Goal: Task Accomplishment & Management: Use online tool/utility

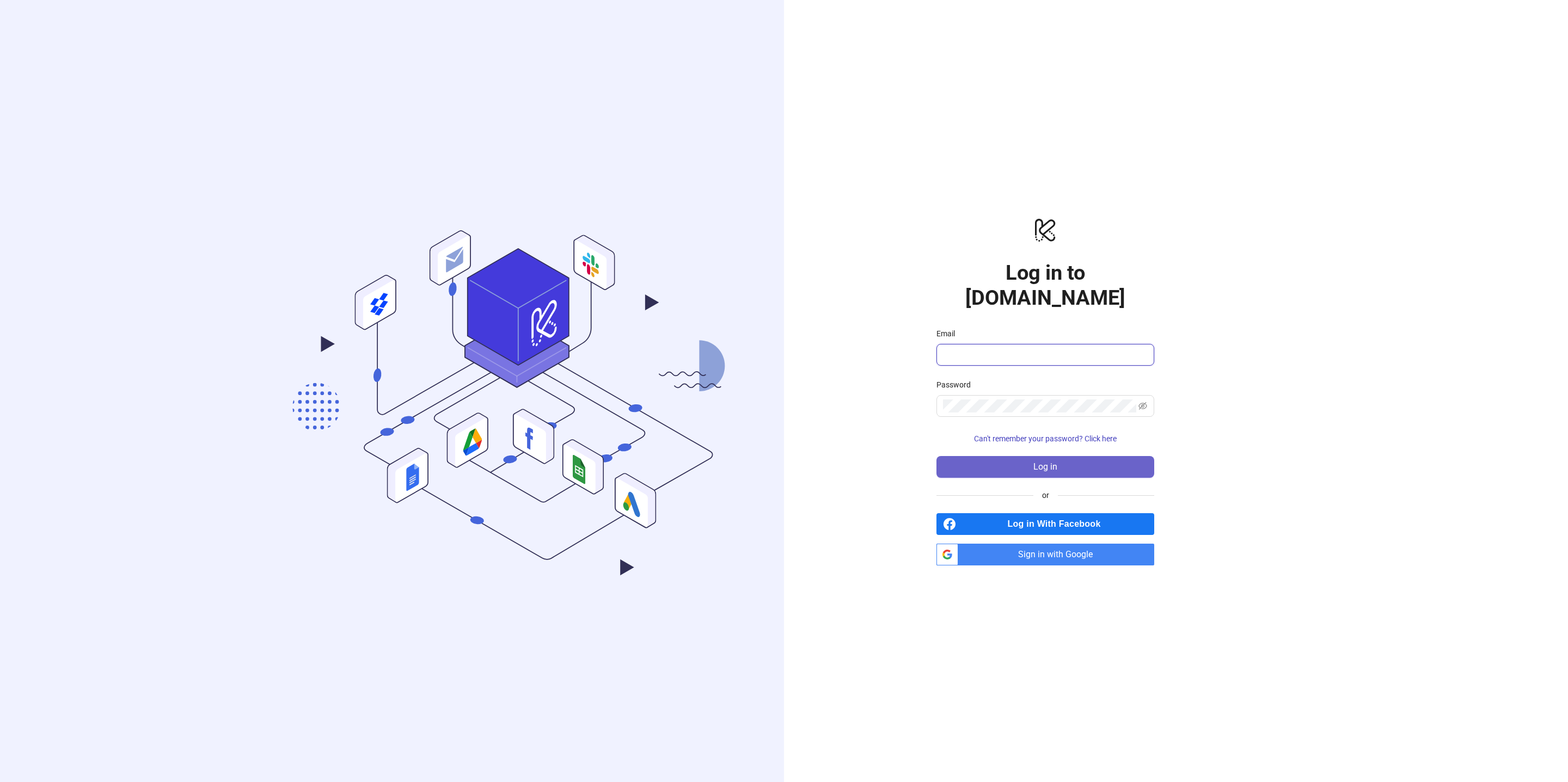
type input "**********"
click at [1071, 456] on button "Log in" at bounding box center [1045, 467] width 218 height 22
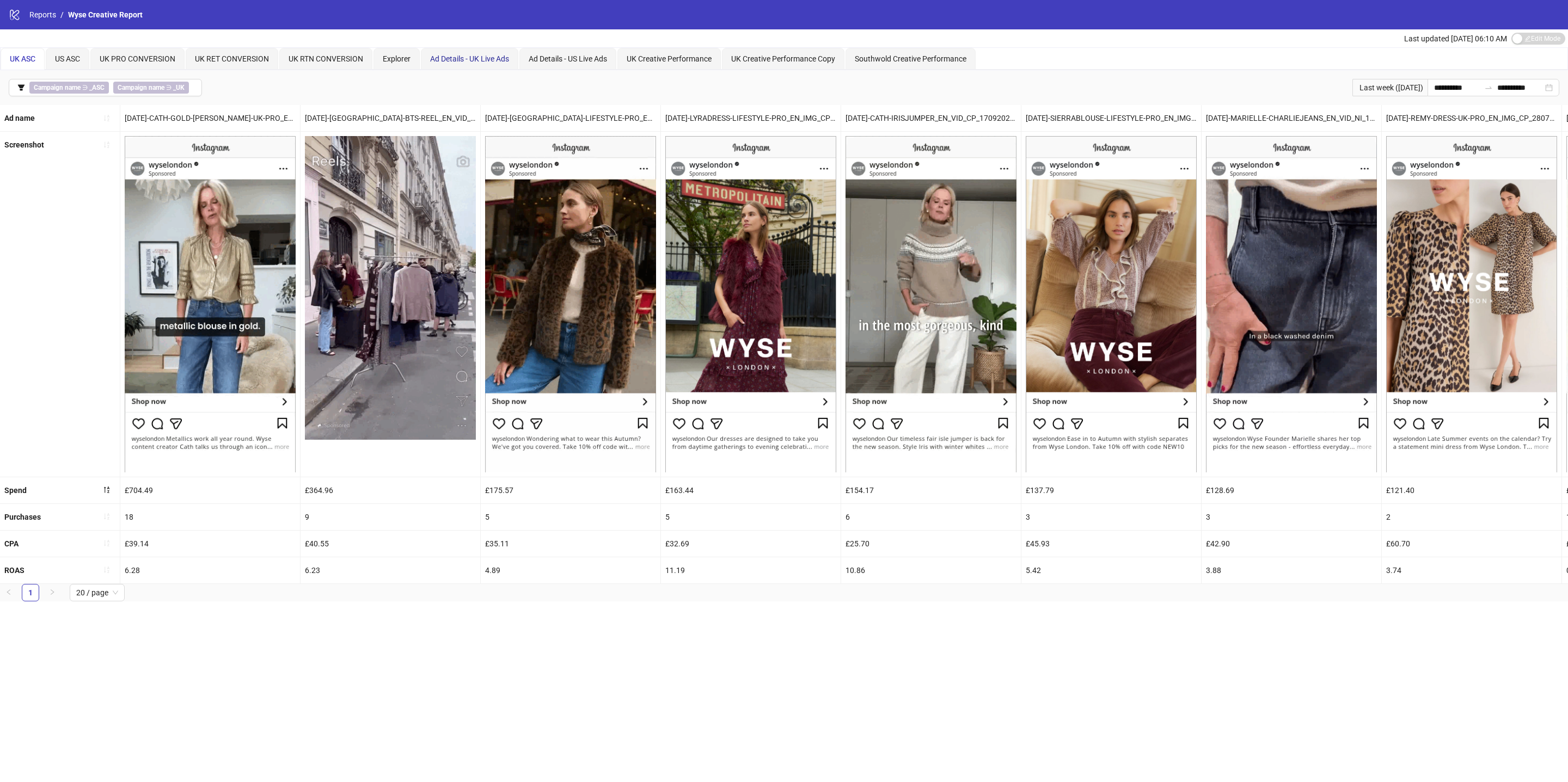
click at [478, 59] on span "Ad Details - UK Live Ads" at bounding box center [470, 58] width 79 height 9
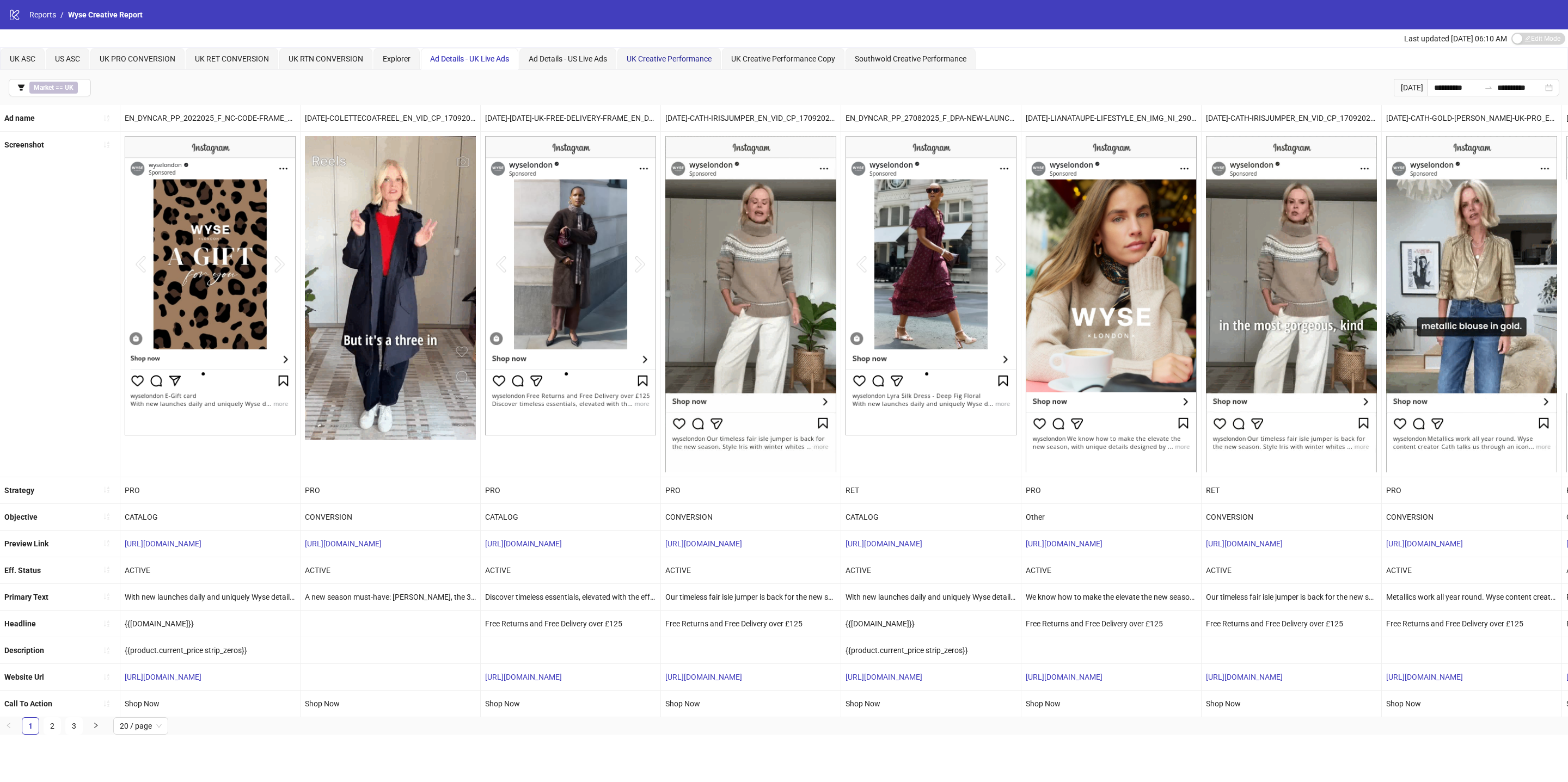
click at [693, 62] on span "UK Creative Performance" at bounding box center [670, 58] width 85 height 9
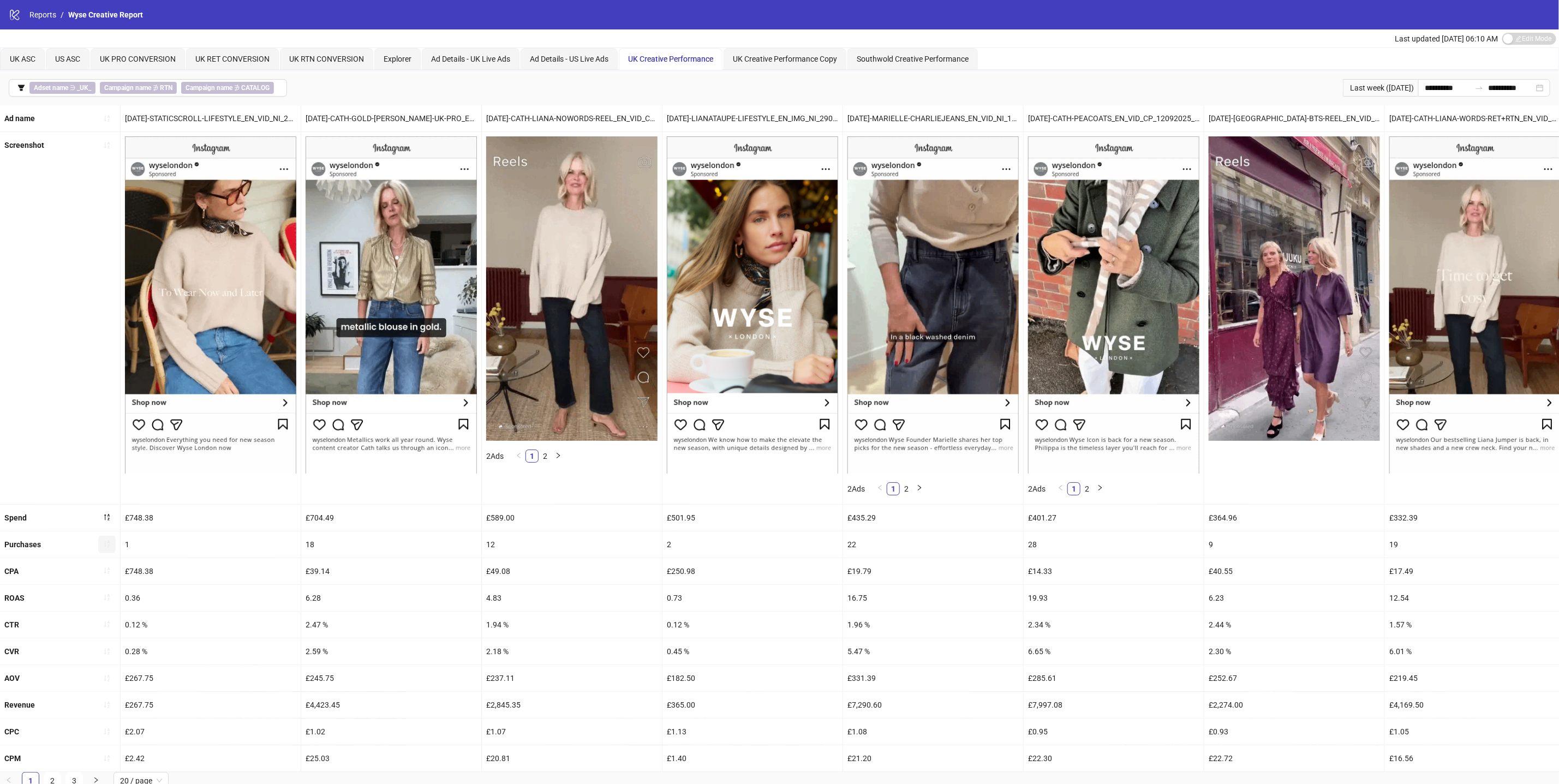
click at [108, 548] on icon "sort-ascending" at bounding box center [107, 544] width 8 height 8
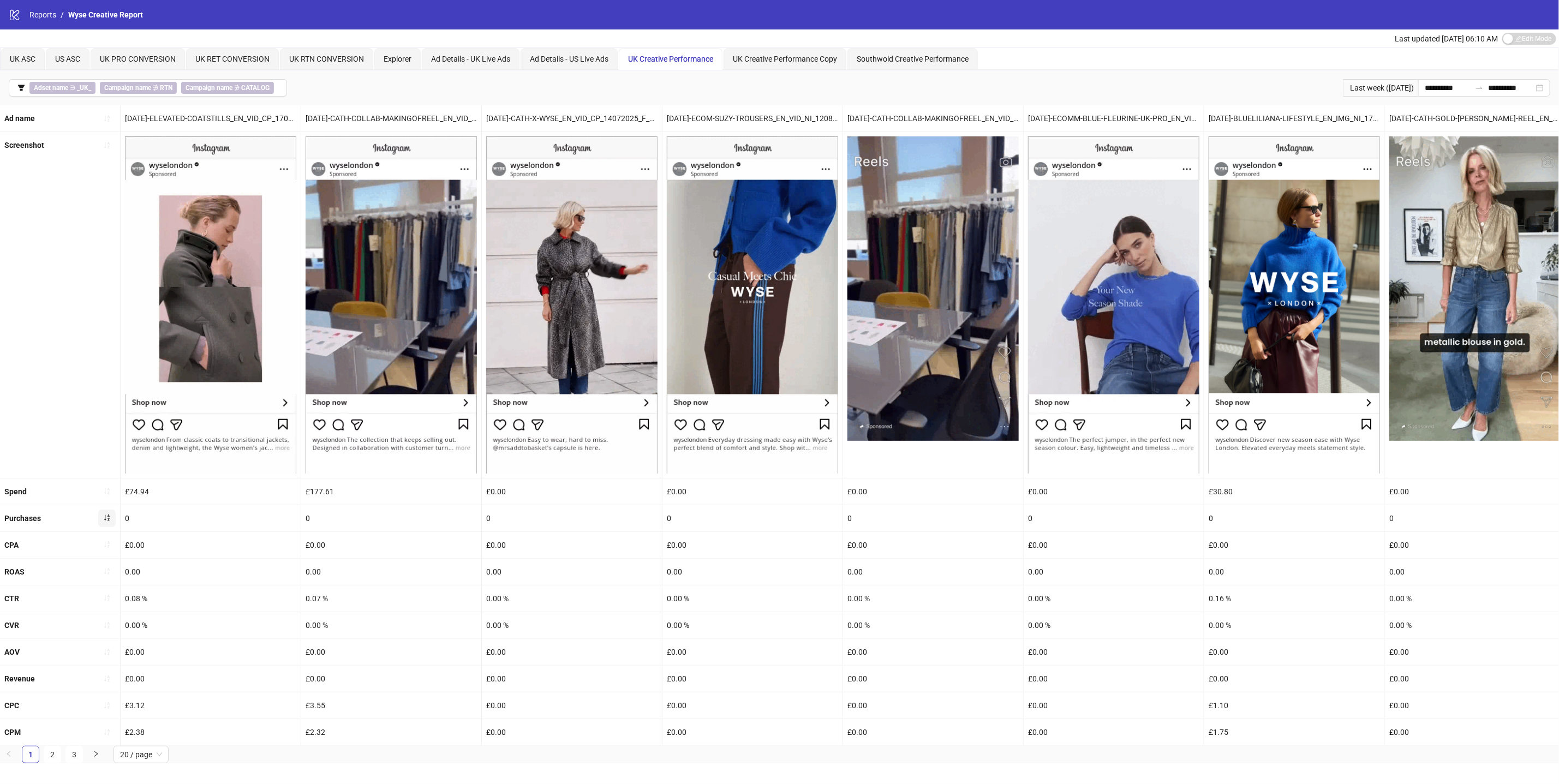
click at [103, 519] on icon "sort-ascending" at bounding box center [107, 518] width 8 height 8
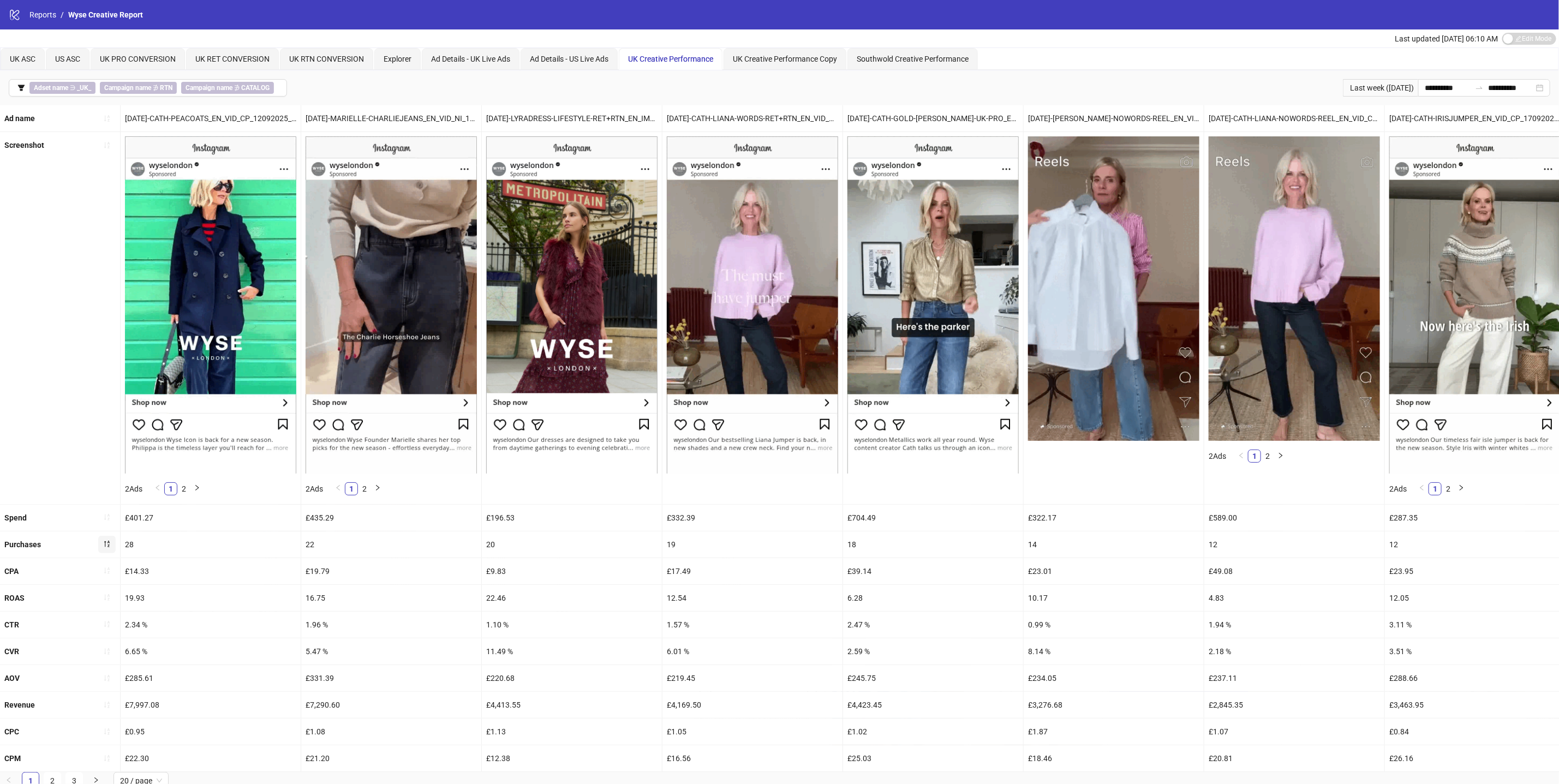
click at [688, 772] on div "£16.56" at bounding box center [752, 758] width 180 height 26
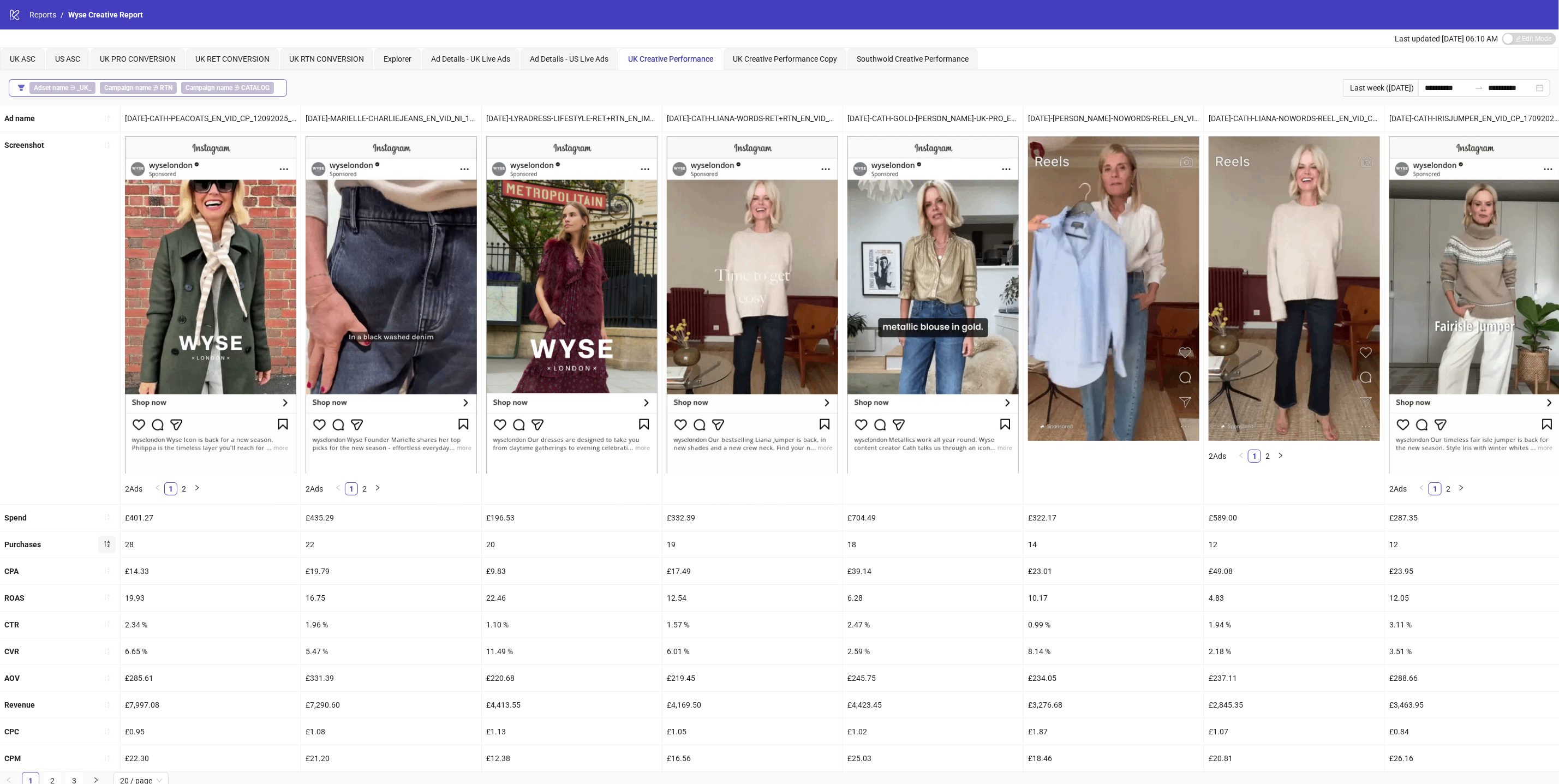
click at [203, 89] on b "Campaign name" at bounding box center [209, 88] width 47 height 8
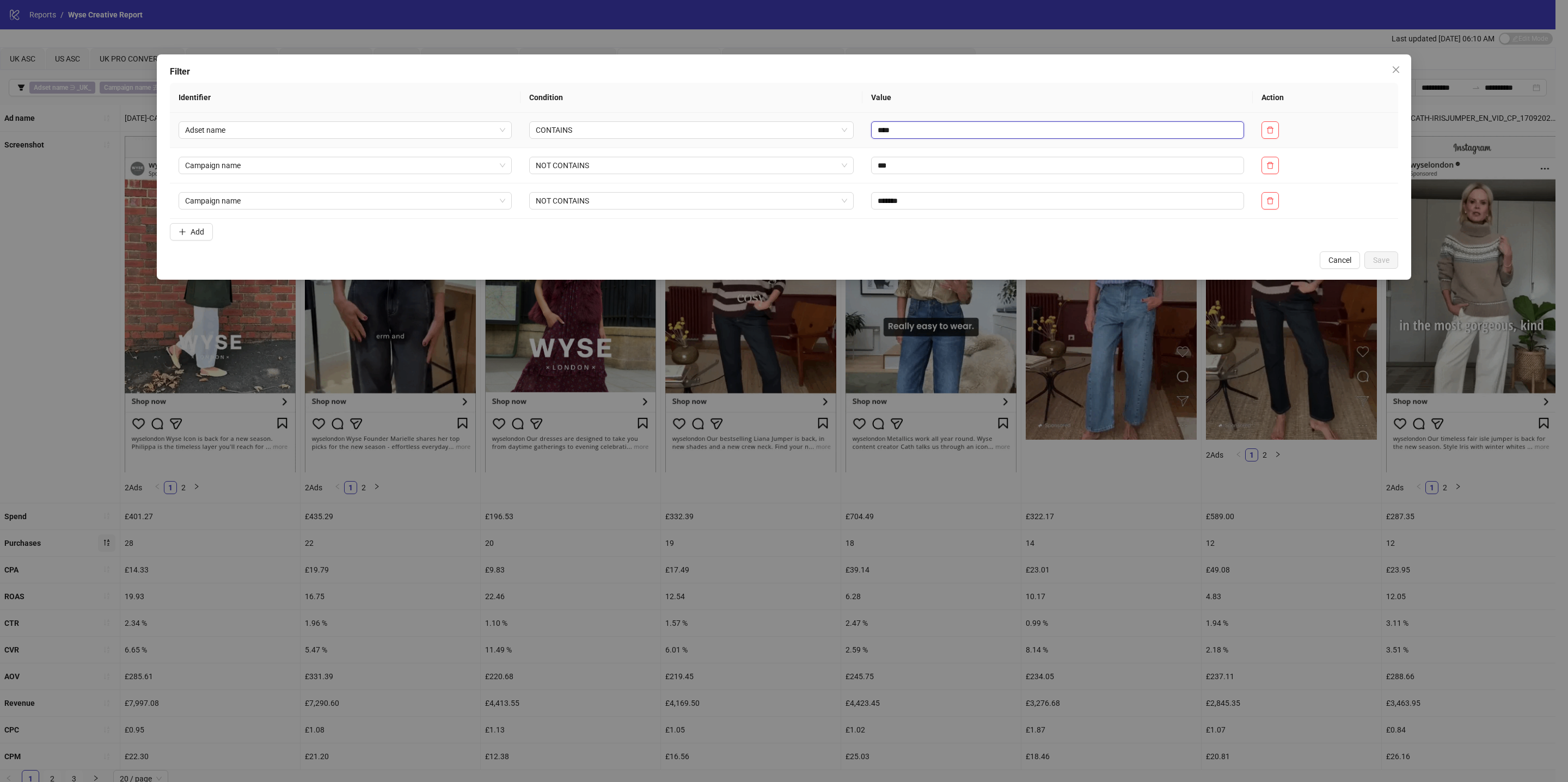
click at [876, 130] on input "****" at bounding box center [1057, 130] width 373 height 18
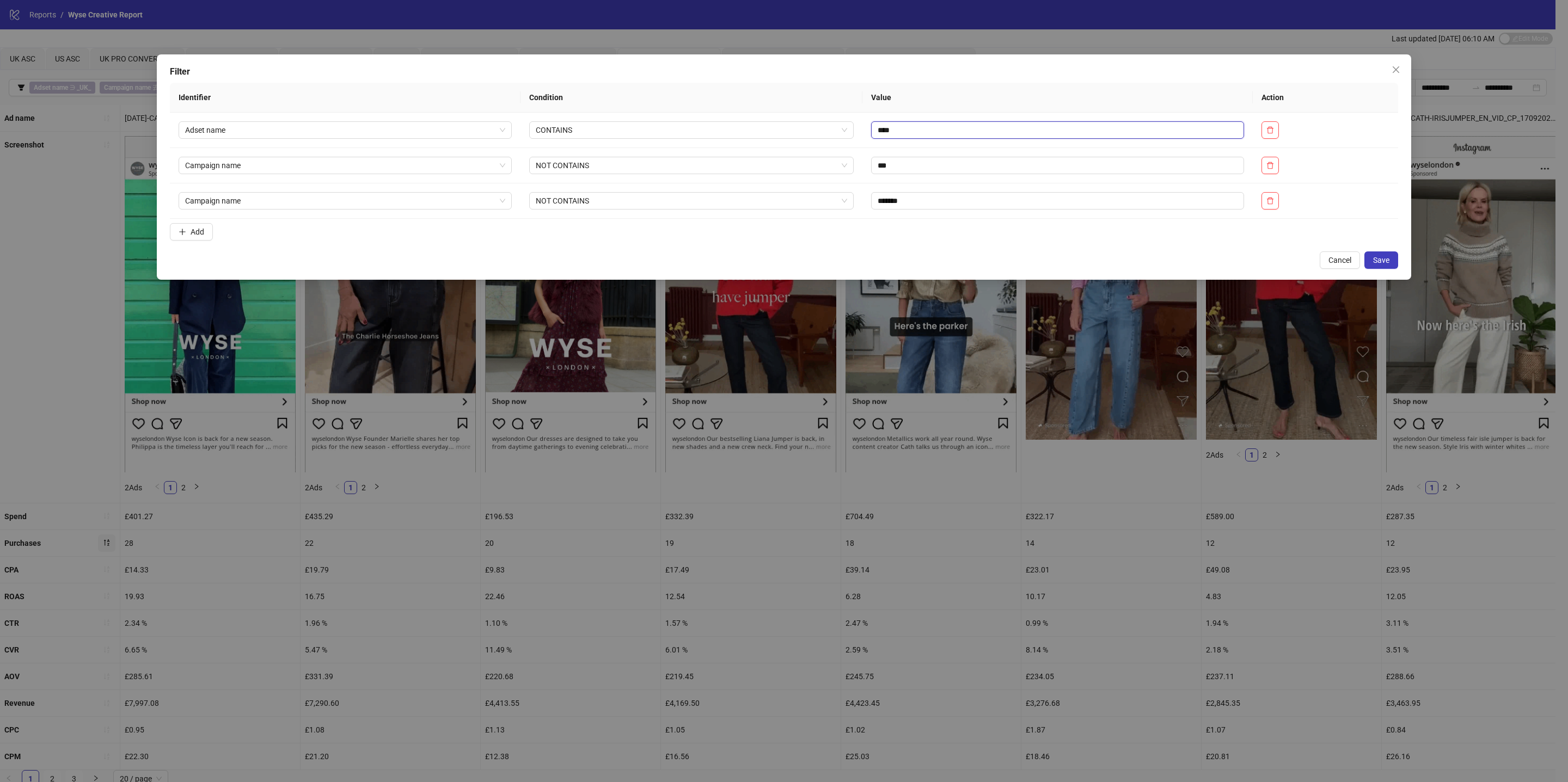
type input "****"
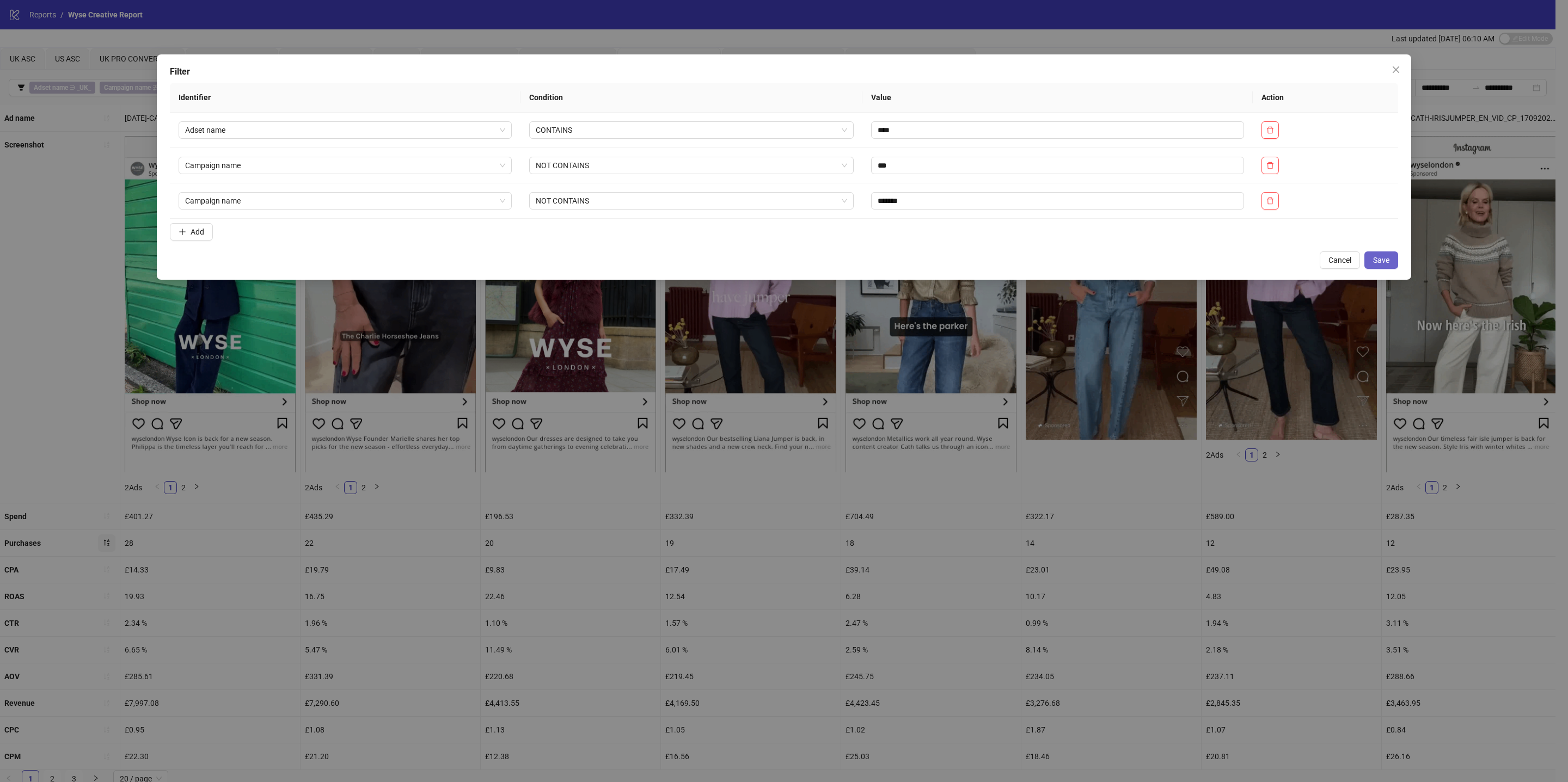
click at [1376, 259] on span "Save" at bounding box center [1381, 260] width 16 height 9
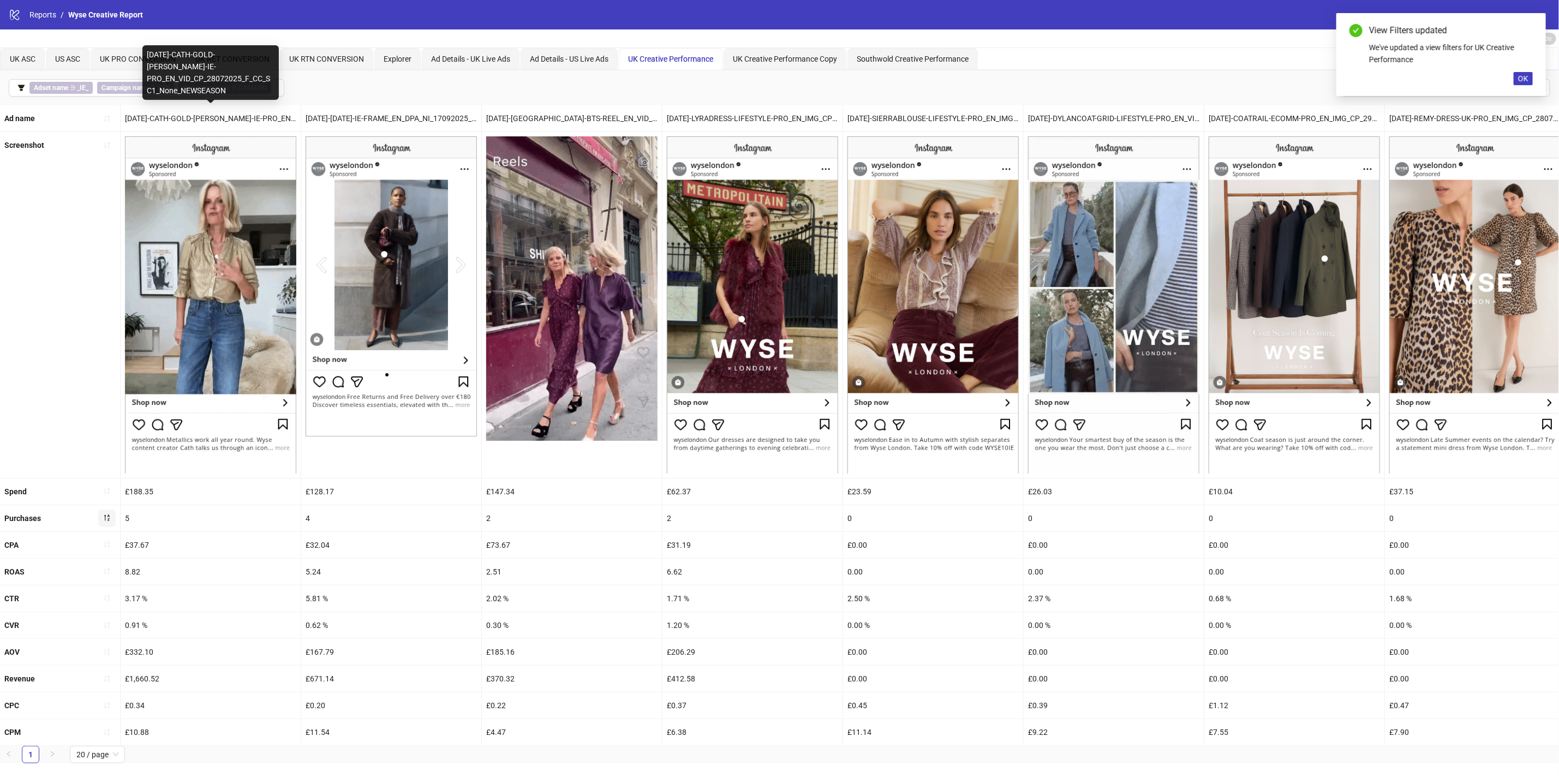
click at [239, 89] on div "[DATE]-CATH-GOLD-[PERSON_NAME]-IE-PRO_EN_VID_CP_28072025_F_CC_SC1_None_NEWSEASON" at bounding box center [211, 72] width 137 height 54
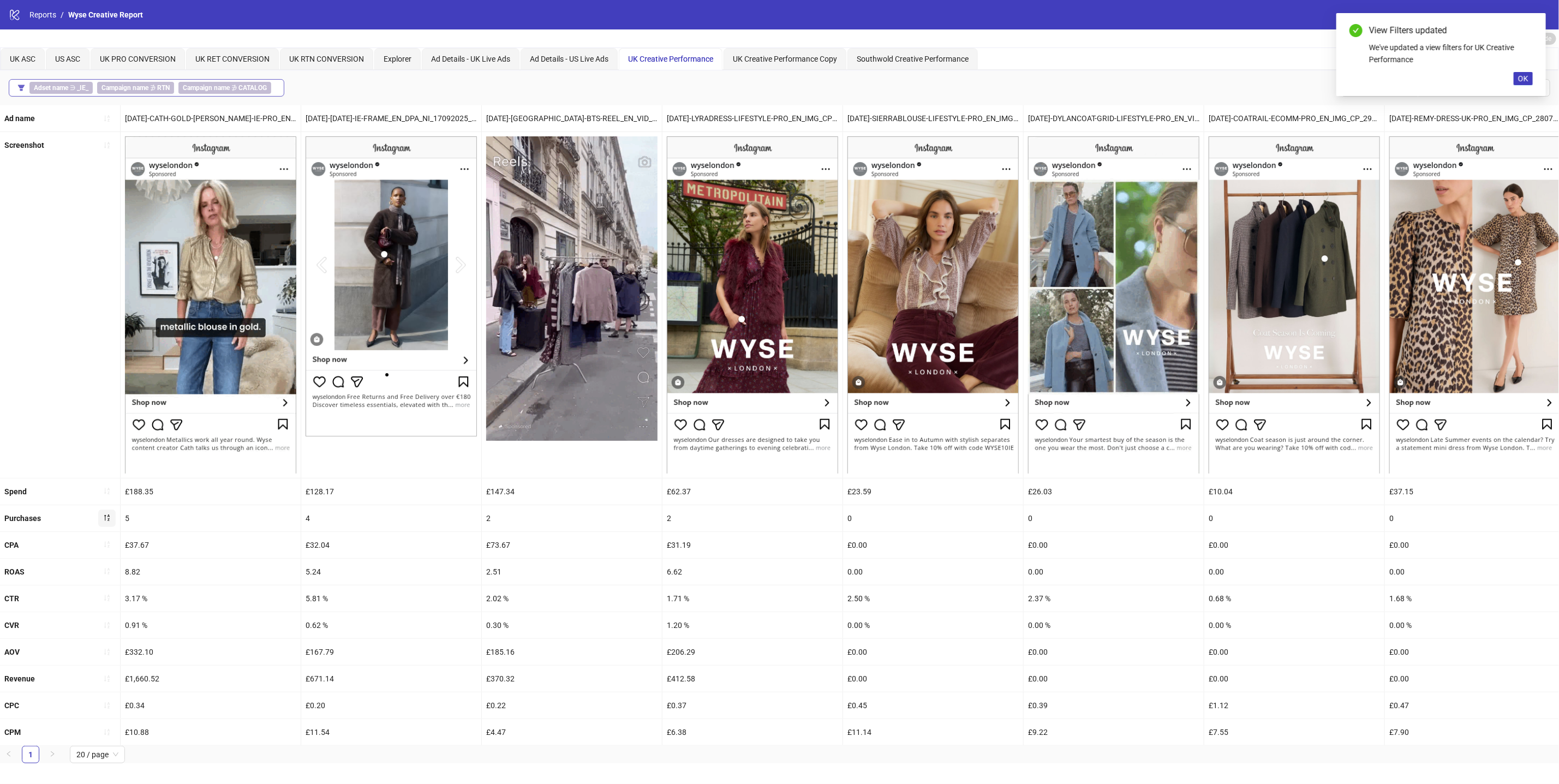
click at [101, 92] on span "Campaign name ∌ RTN" at bounding box center [135, 88] width 77 height 12
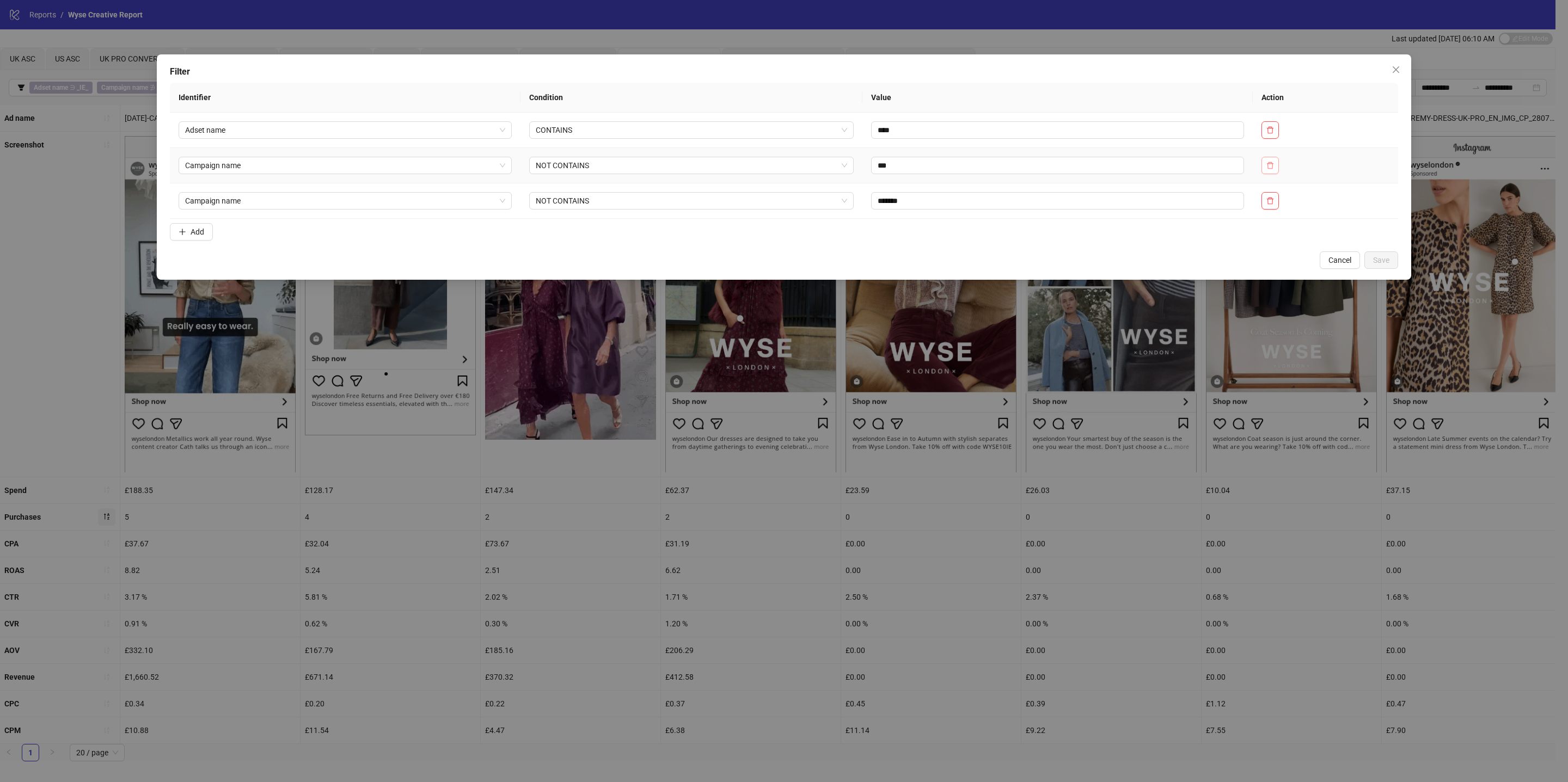
click at [1273, 165] on icon "delete" at bounding box center [1270, 166] width 7 height 7
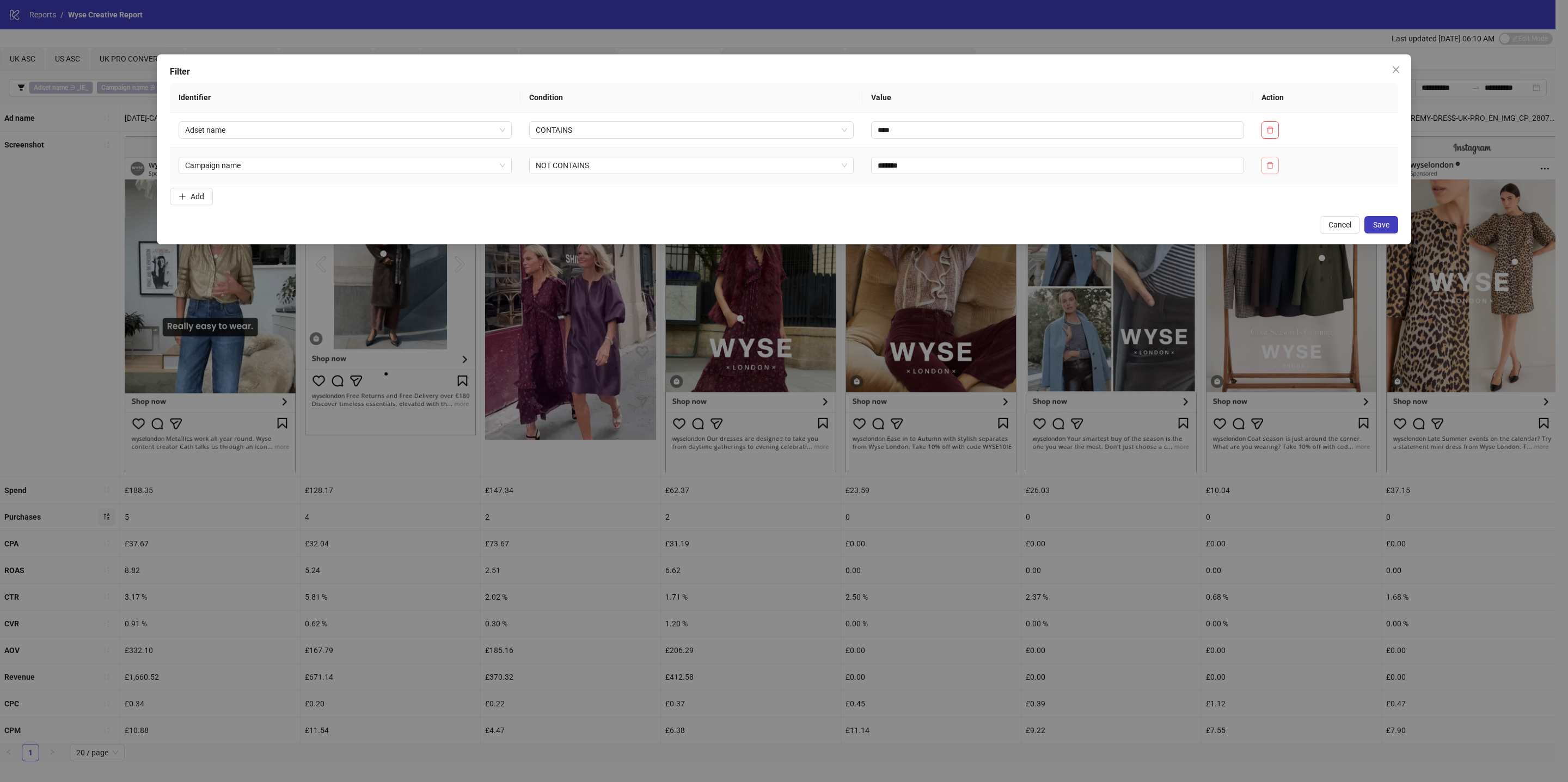
click at [1273, 164] on icon "delete" at bounding box center [1270, 166] width 7 height 7
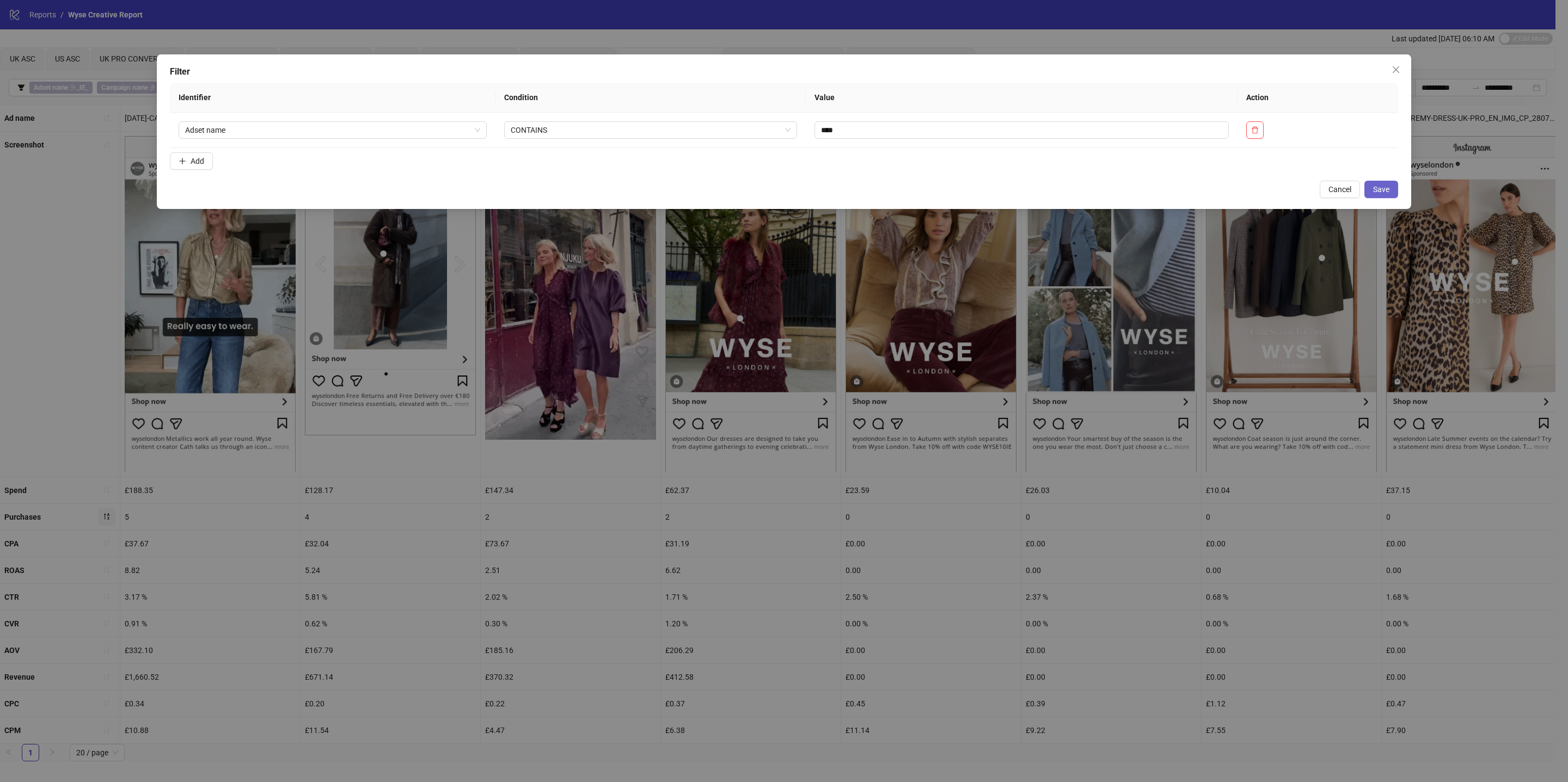
click at [1369, 192] on button "Save" at bounding box center [1381, 189] width 33 height 18
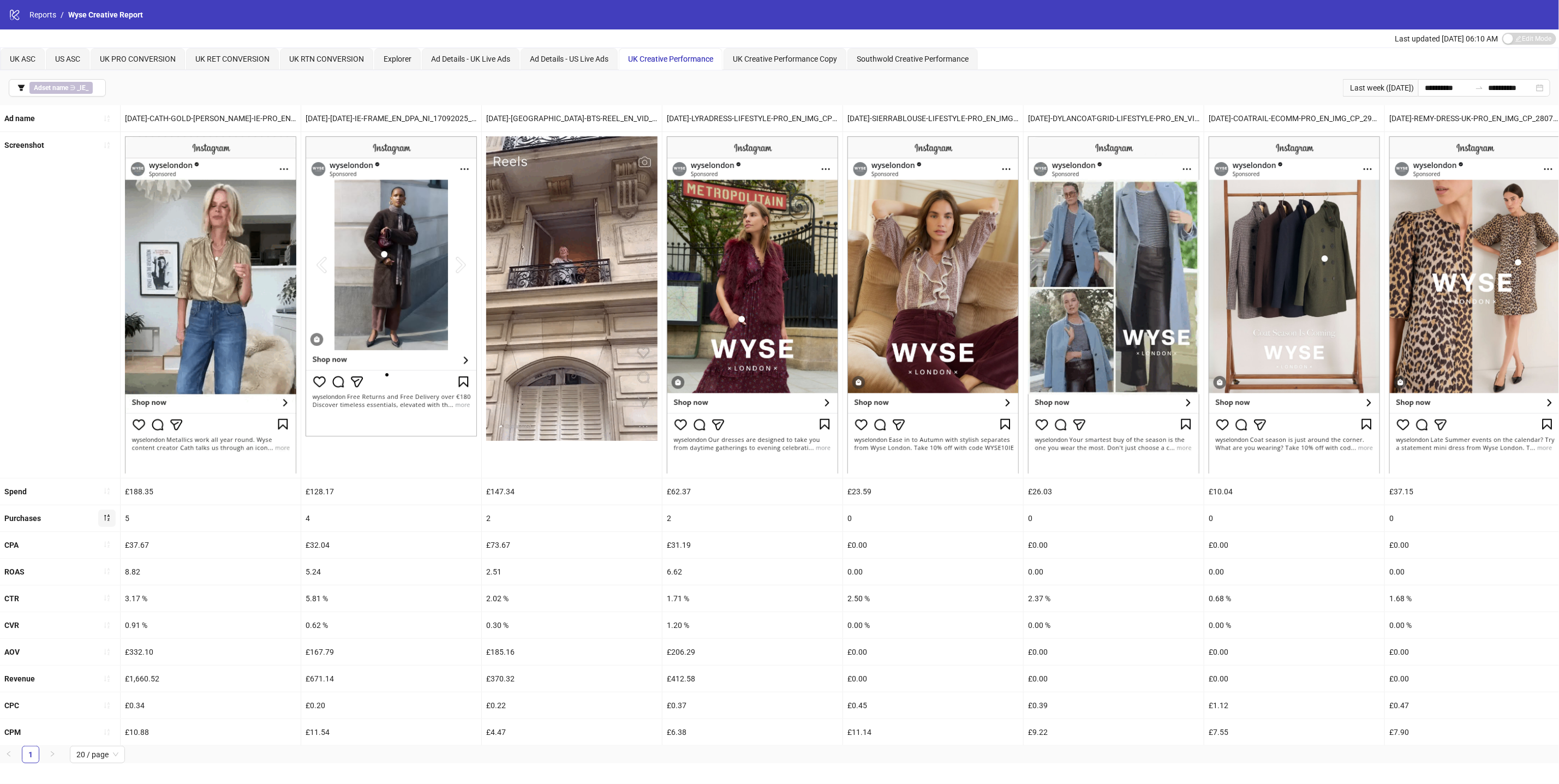
click at [106, 522] on icon "sort-descending" at bounding box center [107, 518] width 8 height 8
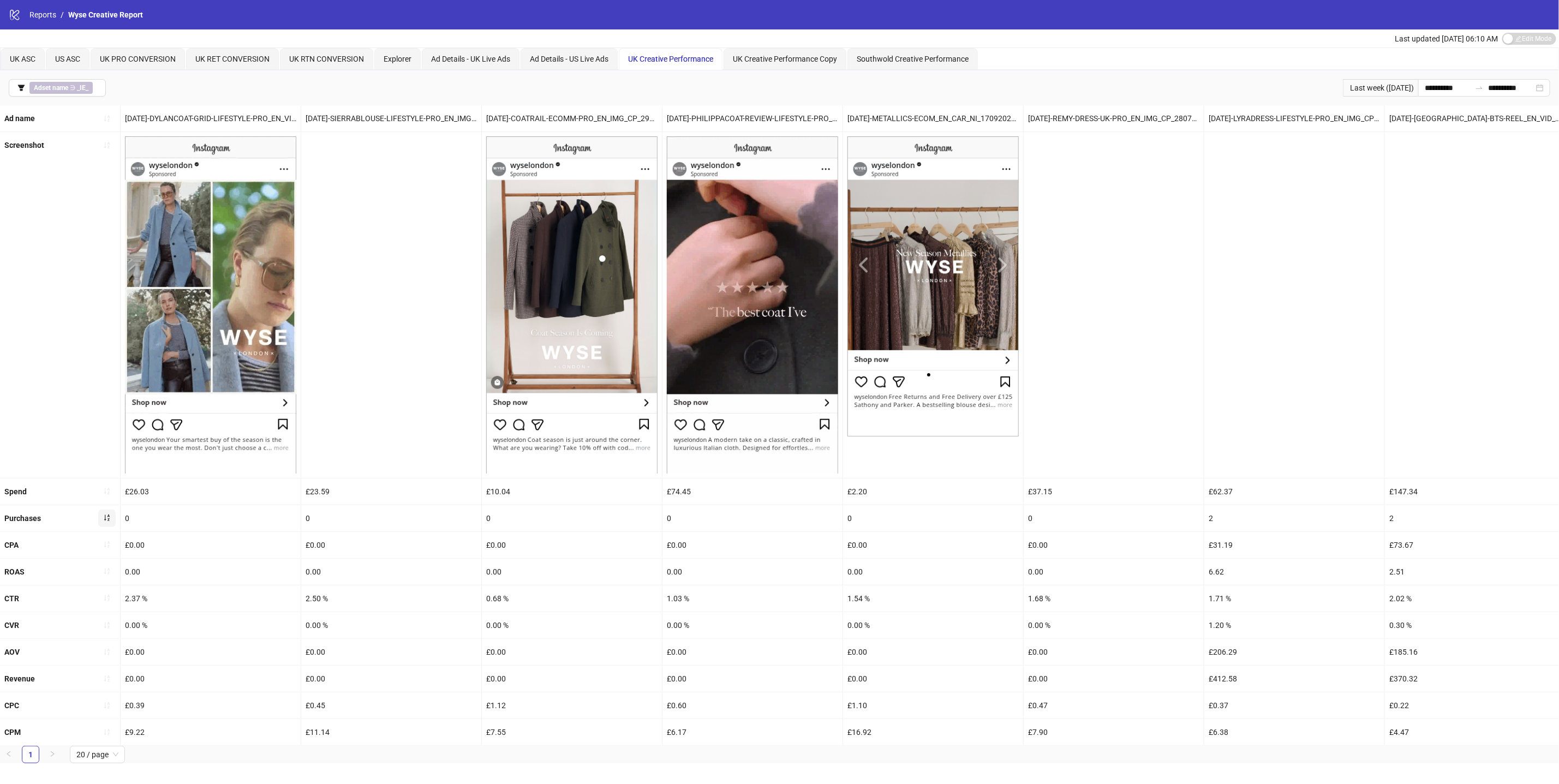
click at [107, 519] on icon "sort-ascending" at bounding box center [107, 518] width 5 height 7
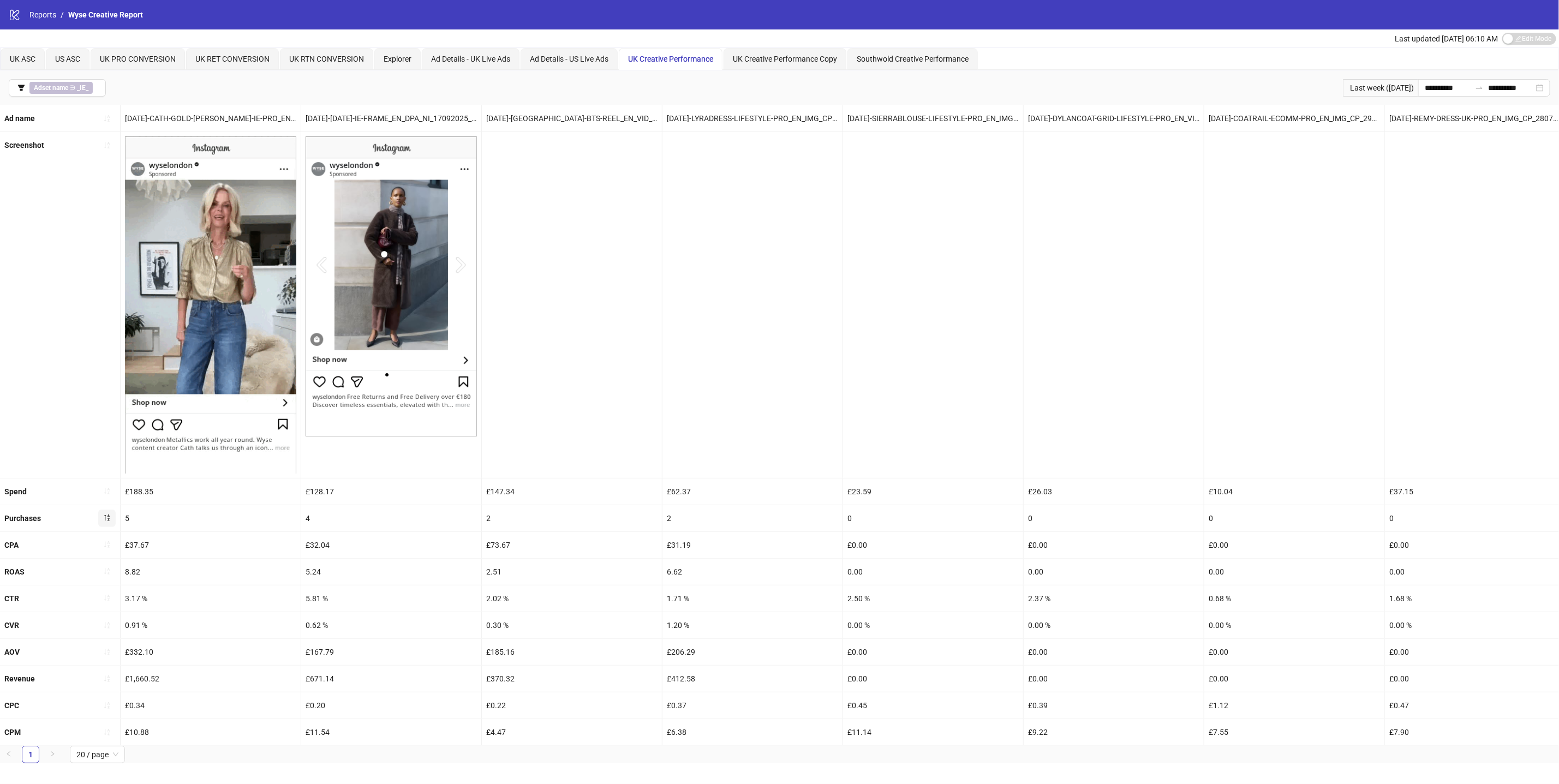
click at [662, 400] on div at bounding box center [572, 304] width 181 height 345
click at [463, 267] on img at bounding box center [391, 287] width 171 height 300
drag, startPoint x: 568, startPoint y: 237, endPoint x: 561, endPoint y: 231, distance: 9.2
click at [573, 240] on div at bounding box center [572, 304] width 181 height 345
click at [68, 313] on div "Screenshot" at bounding box center [60, 304] width 121 height 345
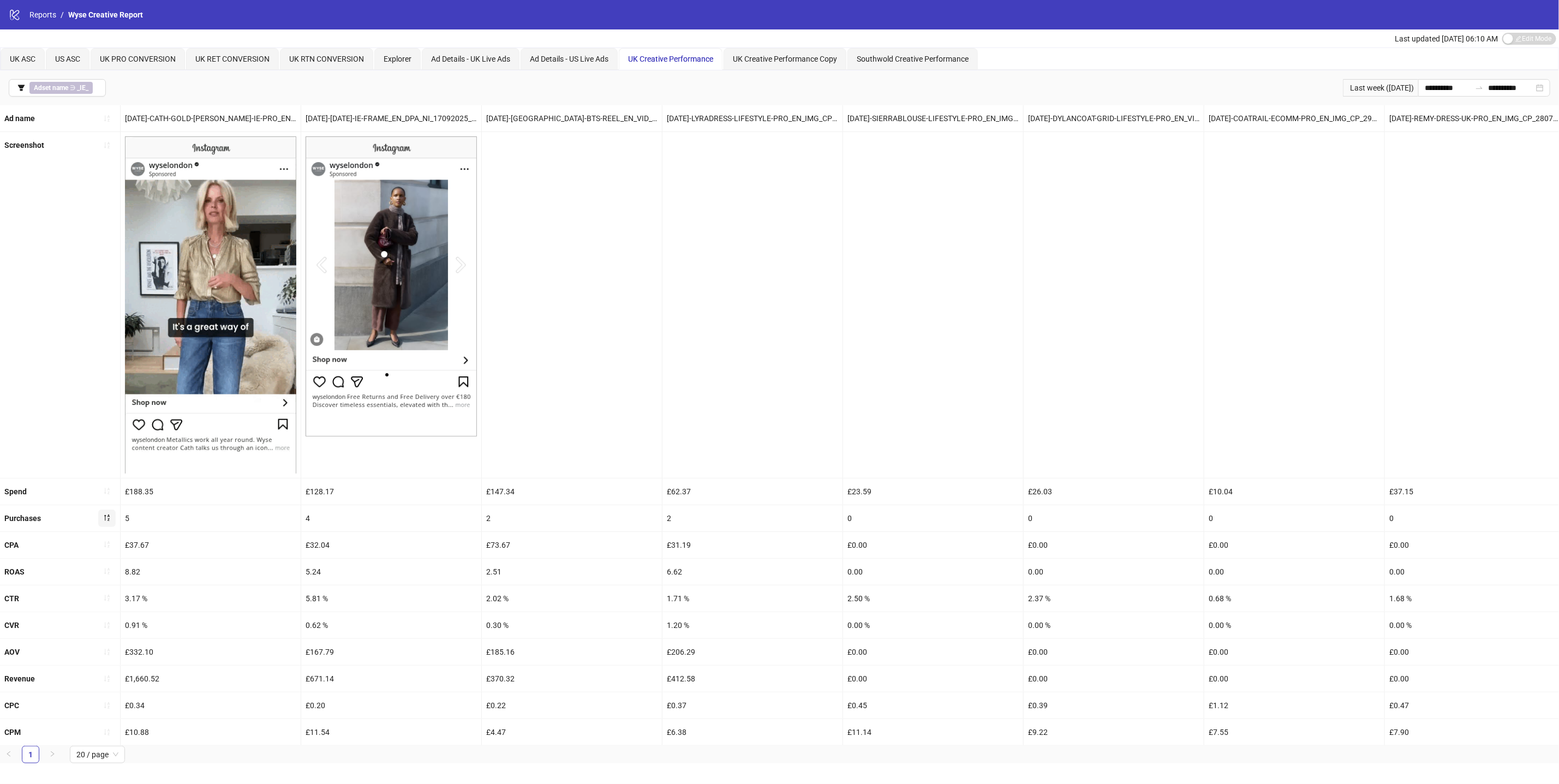
drag, startPoint x: 679, startPoint y: 363, endPoint x: 228, endPoint y: 98, distance: 523.1
click at [679, 362] on div at bounding box center [753, 304] width 181 height 345
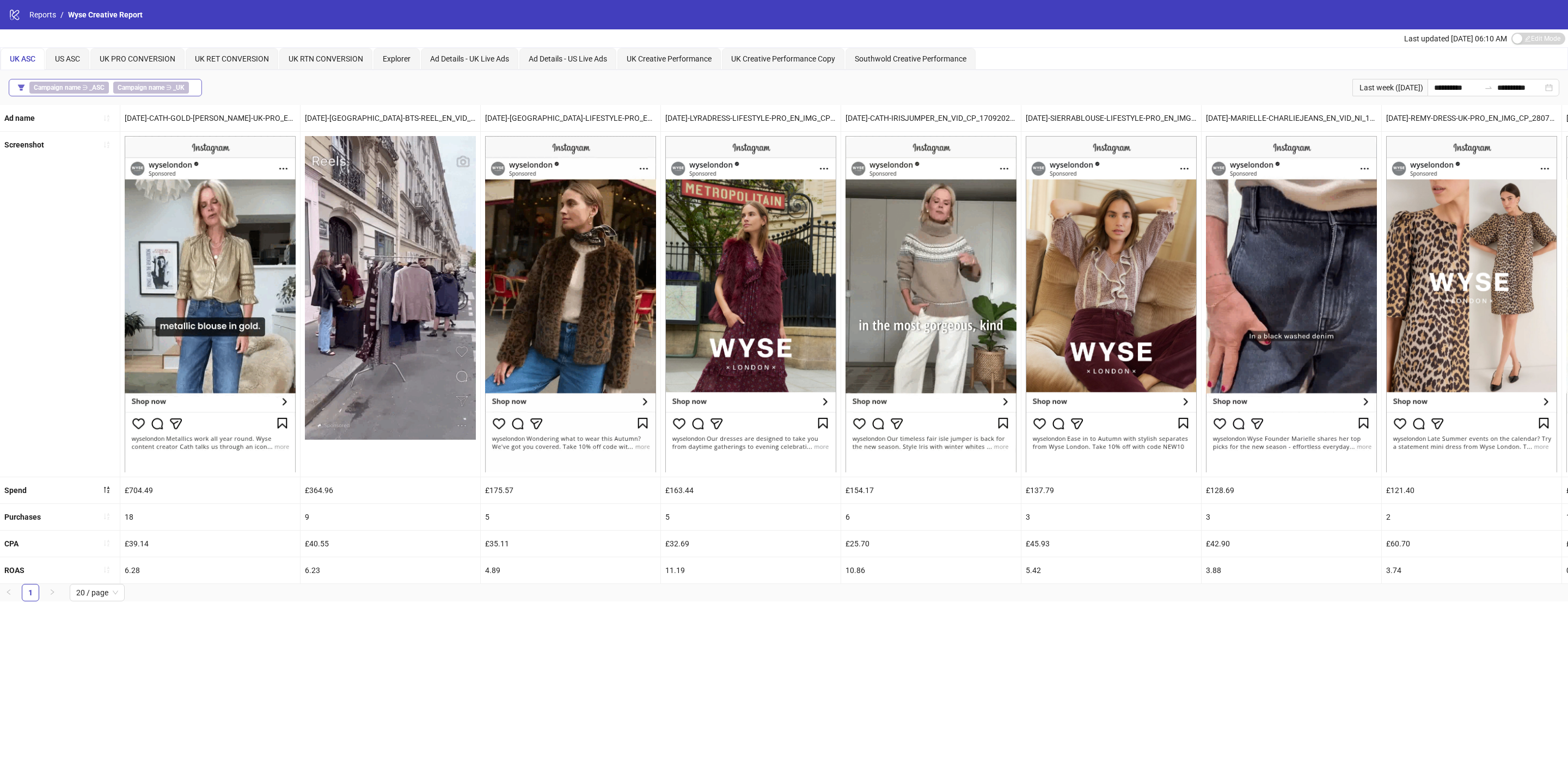
click at [141, 93] on span "Campaign name ∋ _UK" at bounding box center [151, 88] width 75 height 12
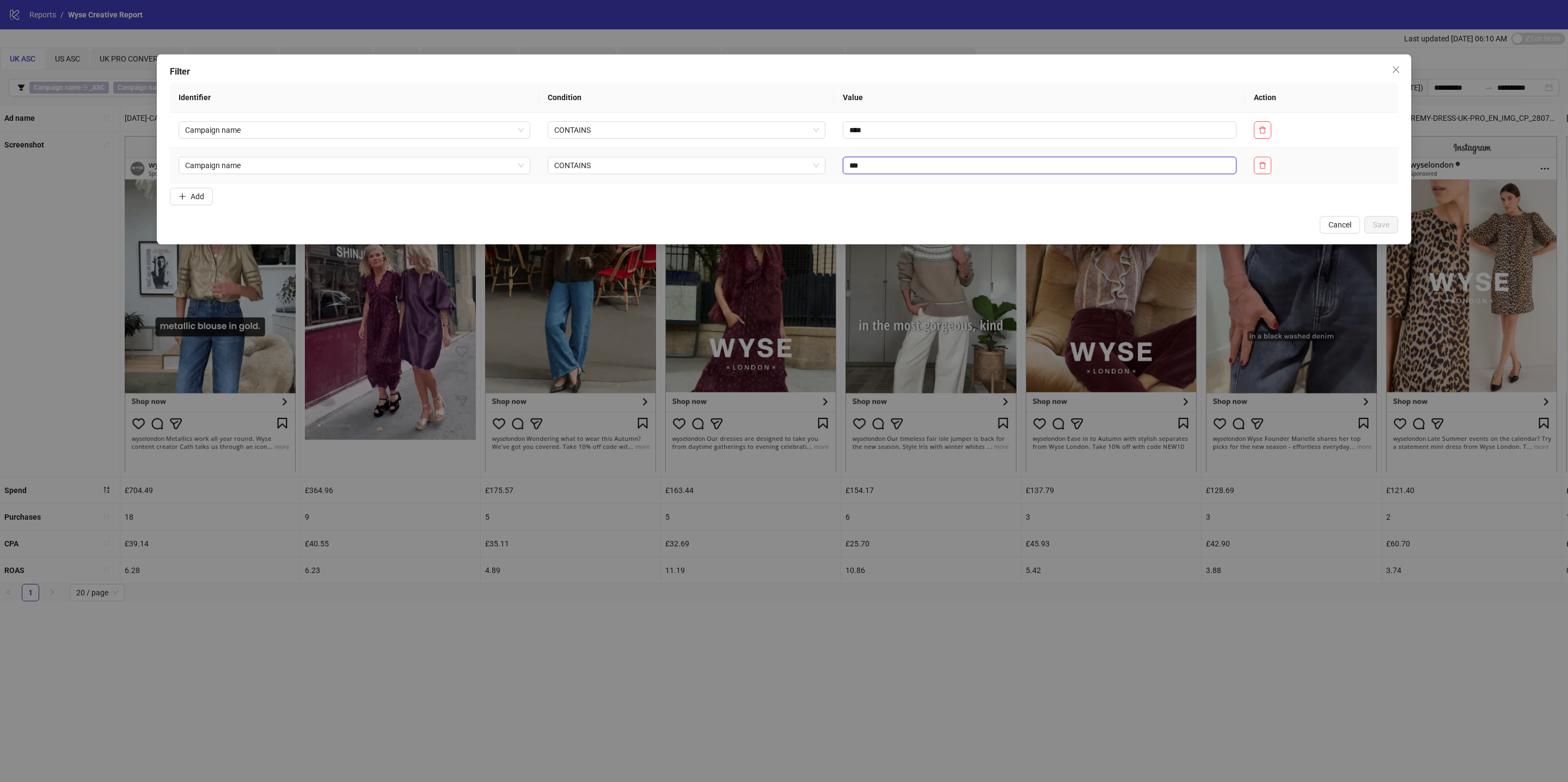
click at [847, 166] on input "***" at bounding box center [1040, 166] width 394 height 18
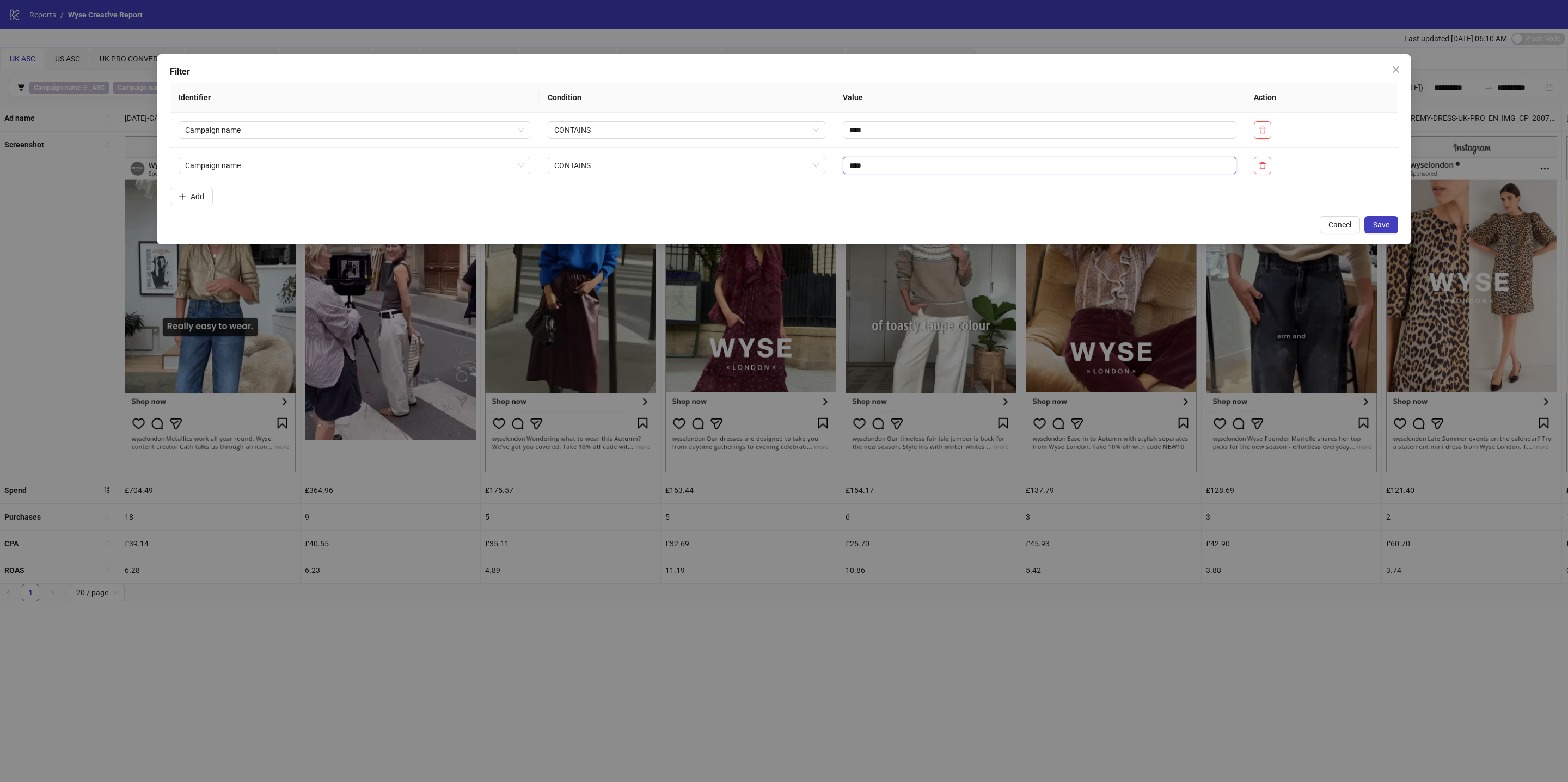
type input "****"
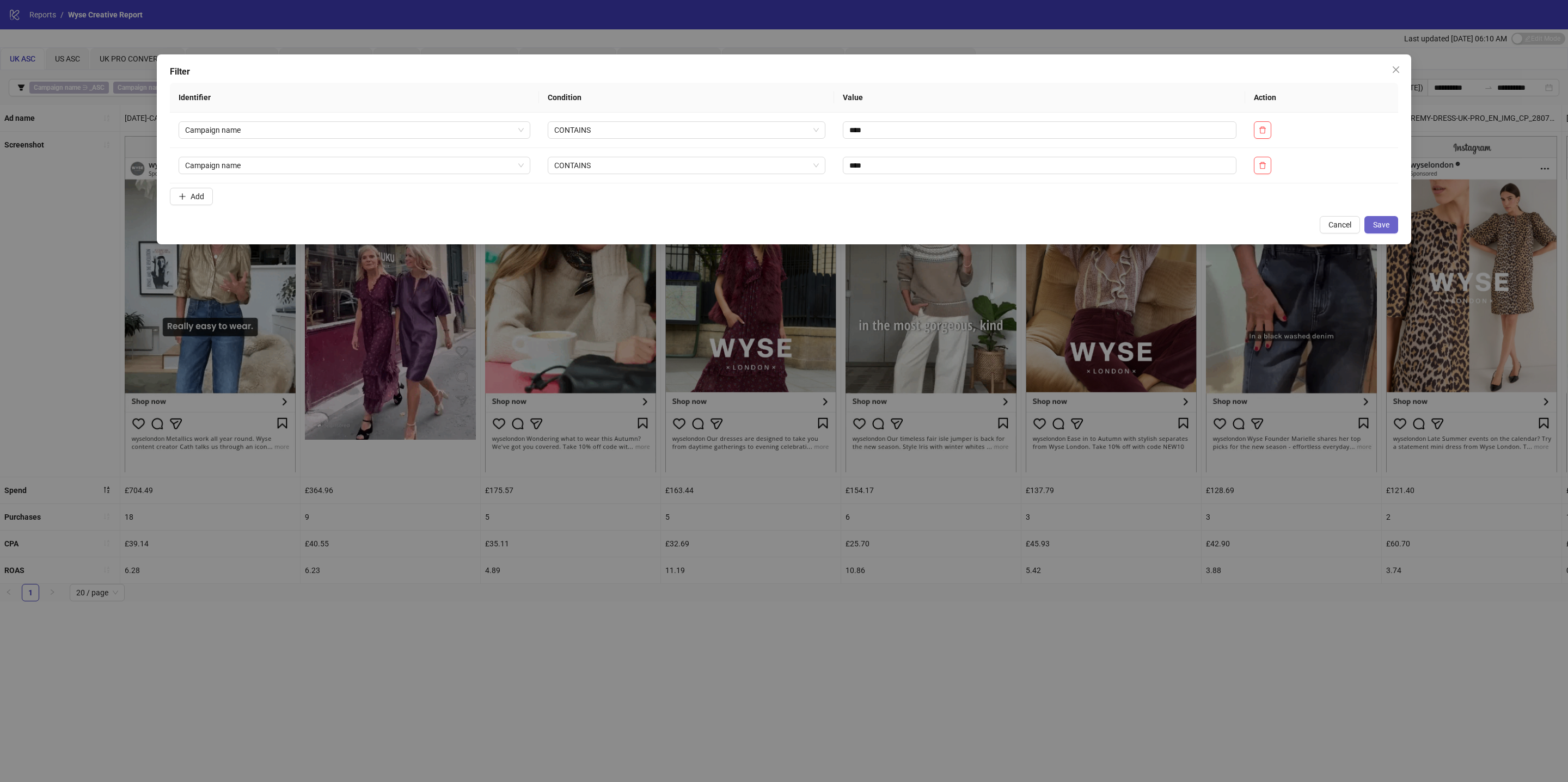
click at [1389, 225] on span "Save" at bounding box center [1381, 225] width 16 height 9
